Goal: Check status: Check status

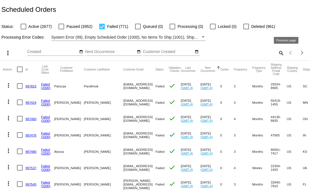
click at [277, 52] on mat-icon "search" at bounding box center [280, 53] width 7 height 9
click at [241, 55] on div "Search" at bounding box center [245, 50] width 77 height 11
click at [240, 53] on input "Search" at bounding box center [245, 52] width 77 height 5
paste input "1019497"
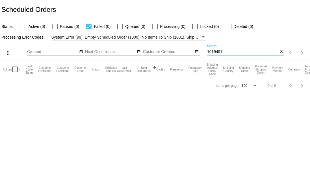
click at [150, 14] on div "Scheduled Orders" at bounding box center [155, 9] width 310 height 19
click at [231, 51] on input "1019497" at bounding box center [242, 52] width 71 height 5
paste input
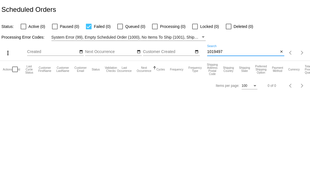
type input "1019497"
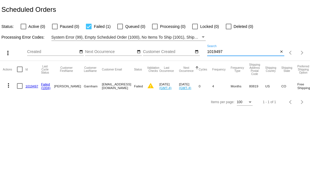
click at [34, 86] on link "1019497" at bounding box center [31, 86] width 13 height 4
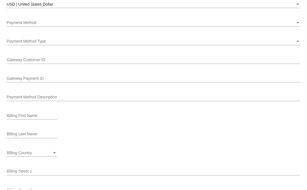
scroll to position [608, 0]
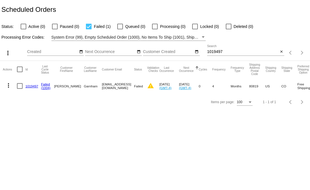
drag, startPoint x: 89, startPoint y: 86, endPoint x: 115, endPoint y: 89, distance: 26.1
click at [121, 87] on mat-row "more_vert 1019497 Failed (1004) Janine Garnham TATES05@aol.com Failed warning S…" at bounding box center [198, 86] width 391 height 16
copy mat-row "TATES05@aol.com"
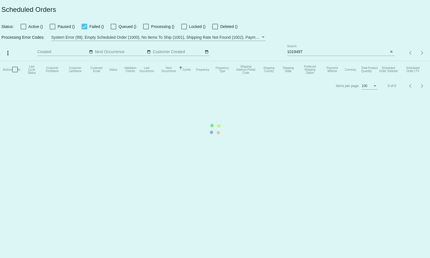
drag, startPoint x: 326, startPoint y: 54, endPoint x: 322, endPoint y: 54, distance: 4.0
click at [326, 61] on mat-table "Actions Id Last Cycle Status Customer FirstName Customer LastName Customer Emai…" at bounding box center [215, 69] width 430 height 17
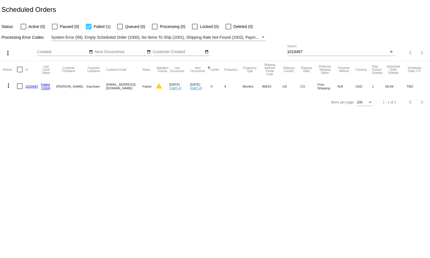
drag, startPoint x: 92, startPoint y: 88, endPoint x: 77, endPoint y: 88, distance: 15.0
click at [77, 88] on mat-row "more_vert 1019497 Failed (1004) Janine Garnham TATES05@aol.com Failed warning S…" at bounding box center [215, 86] width 425 height 16
copy mat-row "Garnham"
click at [351, 48] on div "1019497 Search" at bounding box center [337, 50] width 101 height 11
paste input "Garnham"
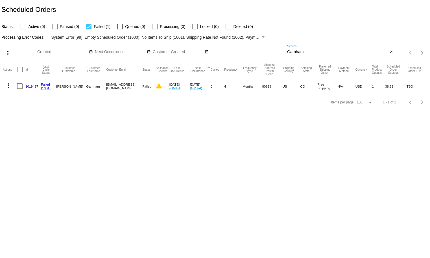
click at [295, 51] on input "Garnham" at bounding box center [337, 52] width 101 height 5
click at [310, 51] on input "Garnham" at bounding box center [337, 52] width 101 height 5
type input "Garnham"
click at [309, 58] on div "Garnham Search close" at bounding box center [340, 53] width 107 height 16
click at [22, 27] on div at bounding box center [24, 27] width 6 height 6
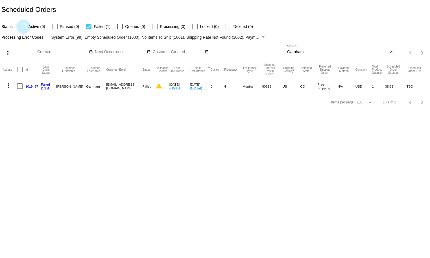
click at [23, 29] on input "Active (0)" at bounding box center [23, 29] width 0 height 0
checkbox input "true"
